Goal: Find specific page/section: Find specific page/section

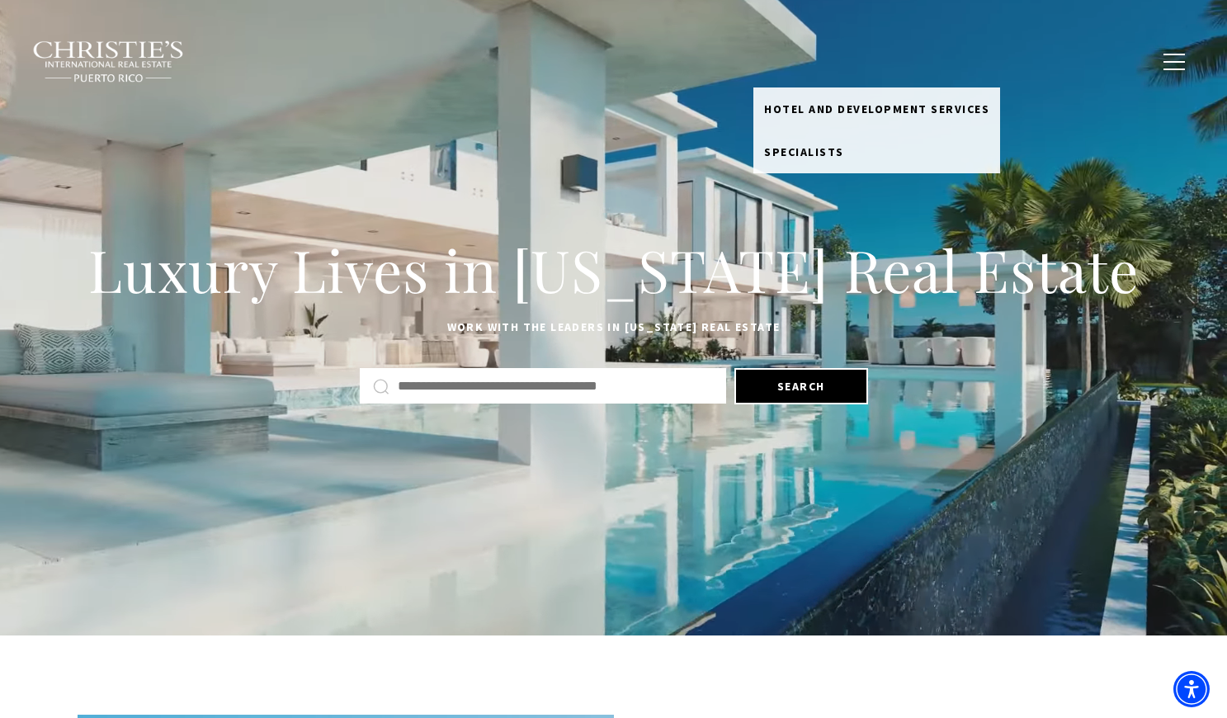
click at [805, 58] on link "Meet the Team" at bounding box center [813, 60] width 118 height 31
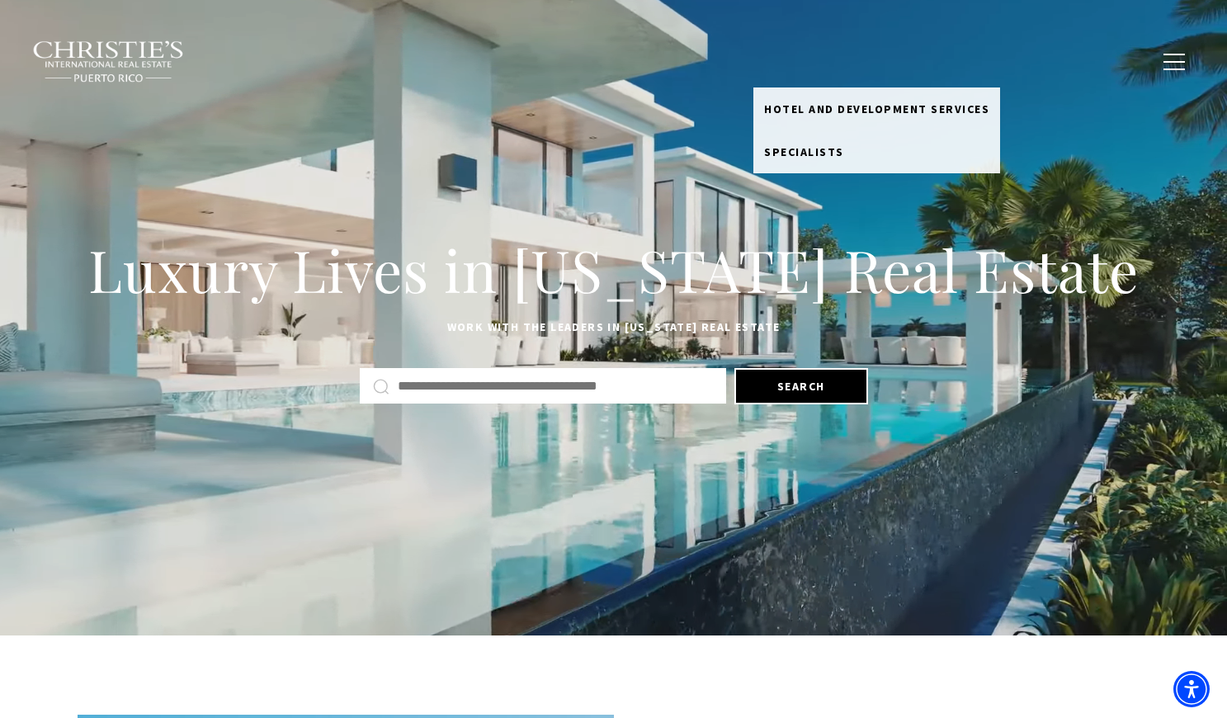
click at [801, 60] on link "Meet the Team" at bounding box center [813, 60] width 118 height 31
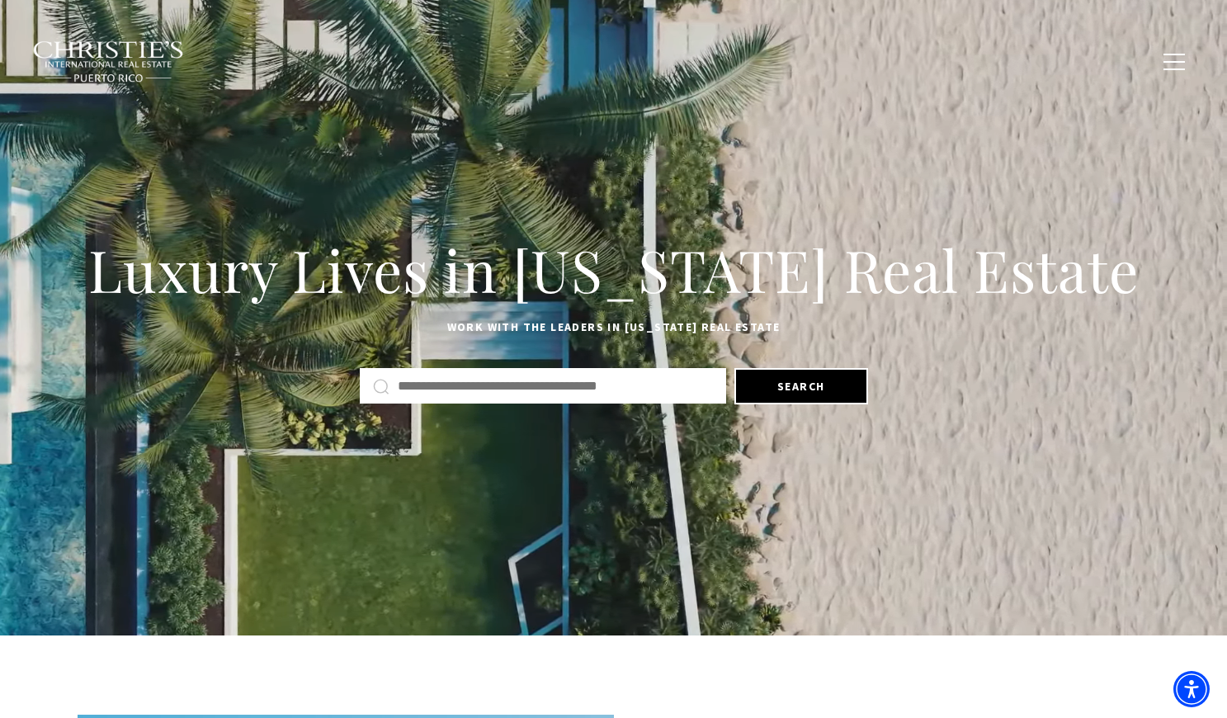
click at [801, 60] on link "Meet the Team" at bounding box center [813, 60] width 118 height 31
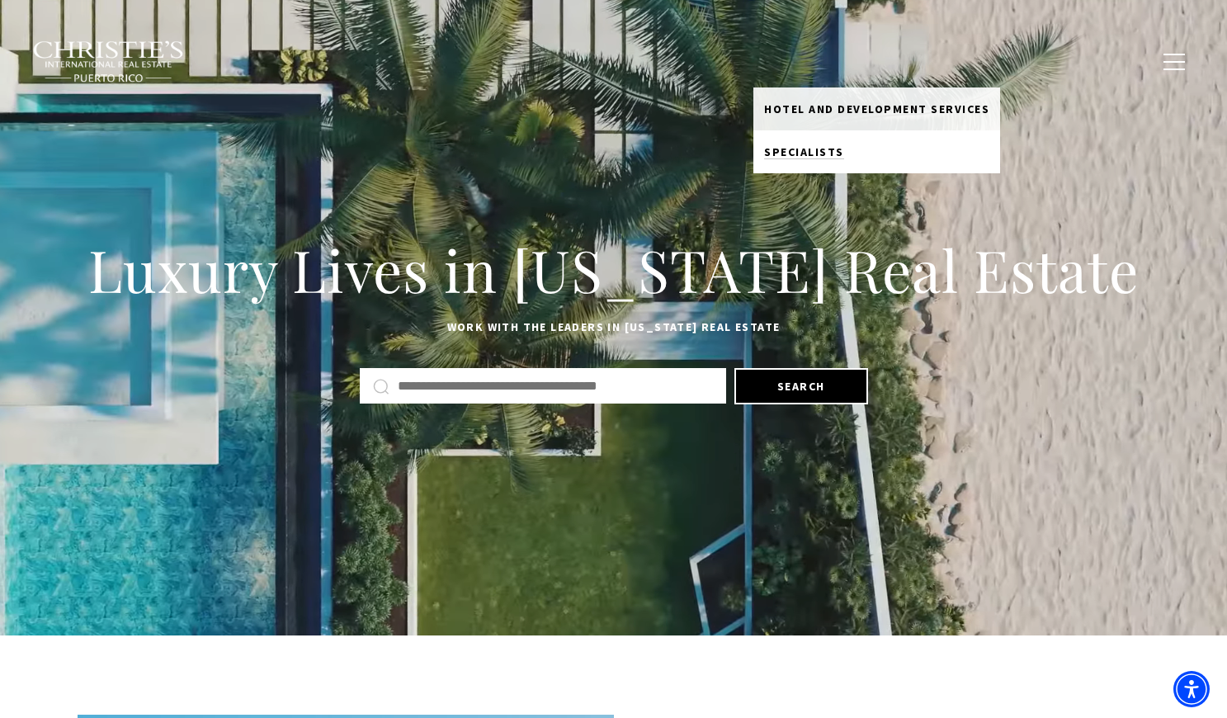
click at [799, 153] on span "Specialists" at bounding box center [804, 151] width 80 height 15
